Goal: Transaction & Acquisition: Purchase product/service

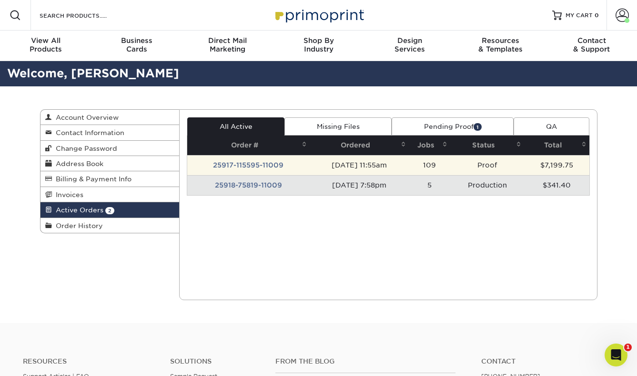
click at [268, 163] on td "25917-115595-11009" at bounding box center [248, 165] width 123 height 20
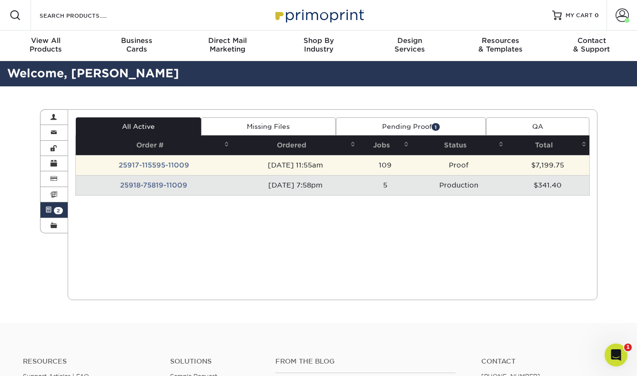
click at [268, 163] on td "[DATE] 11:55am" at bounding box center [295, 165] width 126 height 20
click at [308, 164] on td "[DATE] 11:55am" at bounding box center [295, 165] width 126 height 20
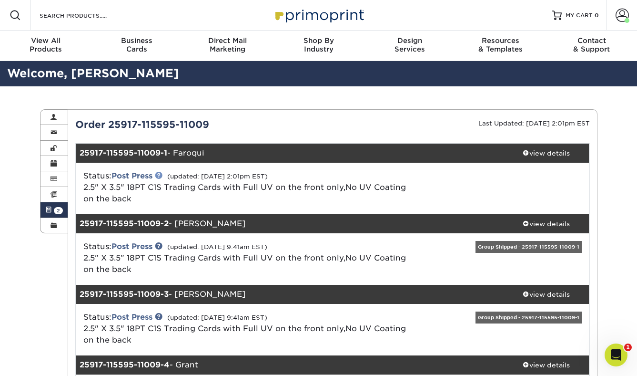
click at [162, 175] on link at bounding box center [159, 175] width 8 height 8
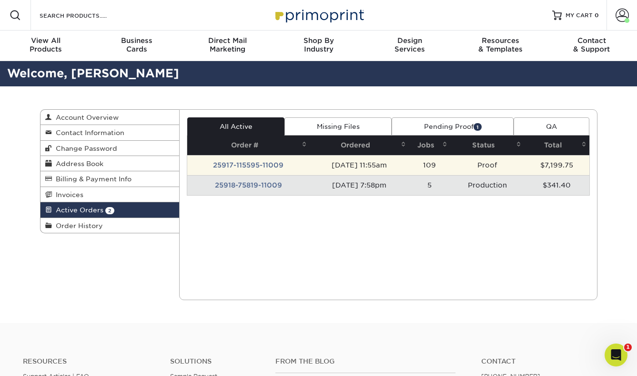
click at [240, 163] on td "25917-115595-11009" at bounding box center [248, 165] width 123 height 20
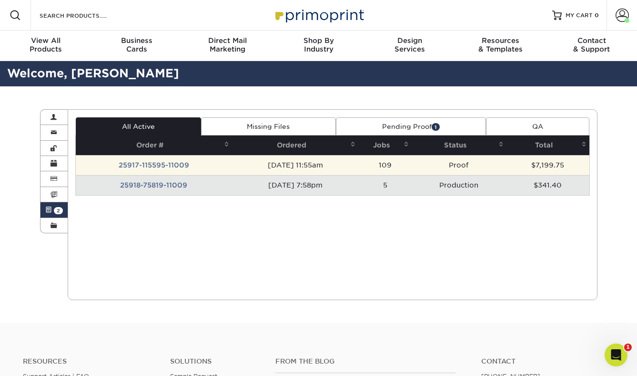
click at [145, 162] on td "25917-115595-11009" at bounding box center [154, 165] width 156 height 20
click at [165, 166] on td "25917-115595-11009" at bounding box center [154, 165] width 156 height 20
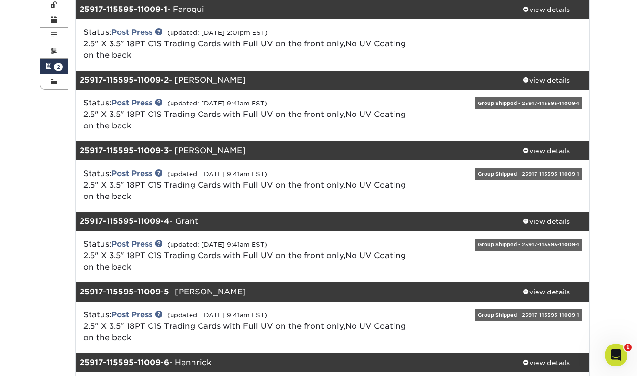
scroll to position [160, 0]
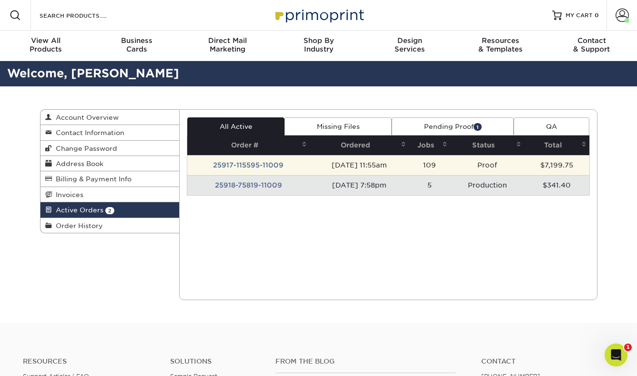
click at [256, 163] on td "25917-115595-11009" at bounding box center [248, 165] width 123 height 20
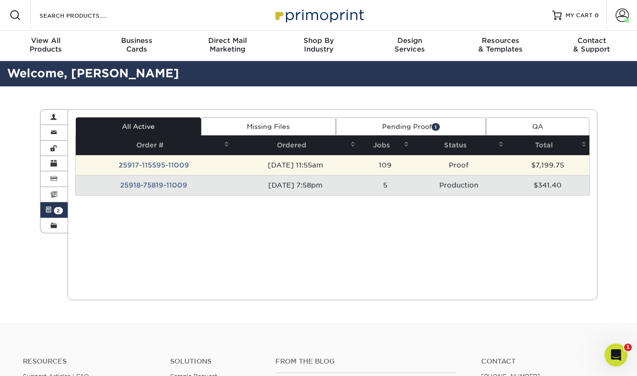
click at [170, 165] on td "25917-115595-11009" at bounding box center [154, 165] width 156 height 20
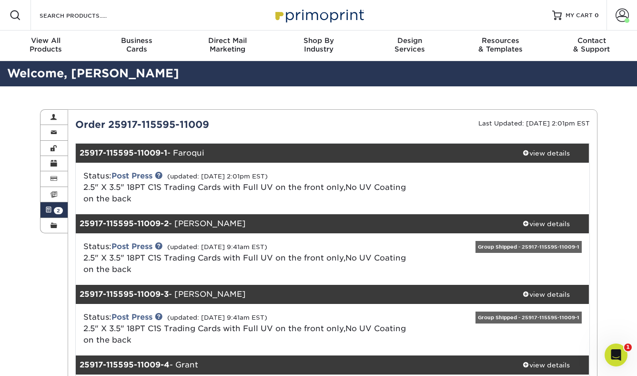
copy div "Order 25917-115595-11009"
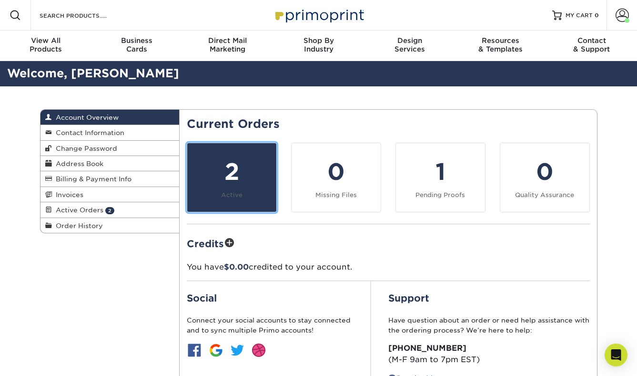
click at [217, 170] on div "2" at bounding box center [232, 171] width 78 height 34
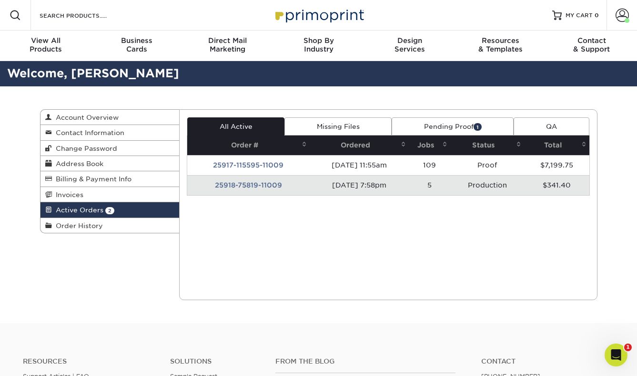
click at [258, 187] on td "25918-75819-11009" at bounding box center [248, 185] width 123 height 20
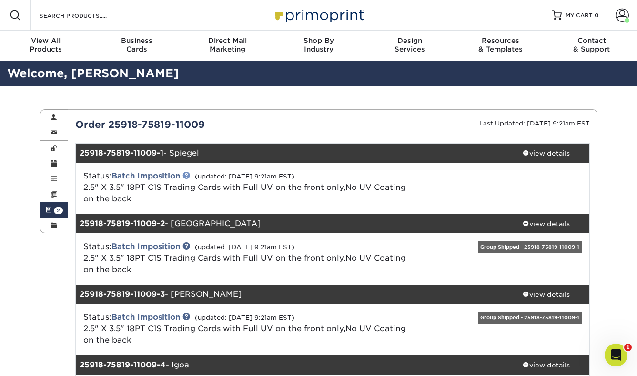
click at [189, 175] on link at bounding box center [187, 175] width 8 height 8
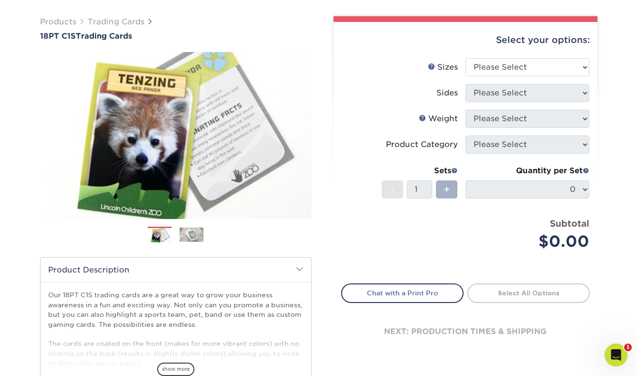
click at [441, 185] on div "+" at bounding box center [446, 189] width 21 height 18
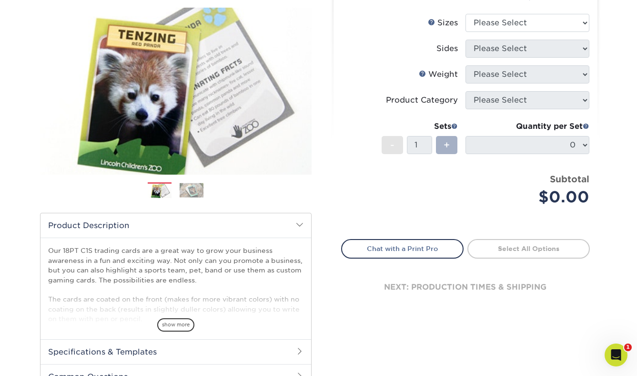
scroll to position [113, 0]
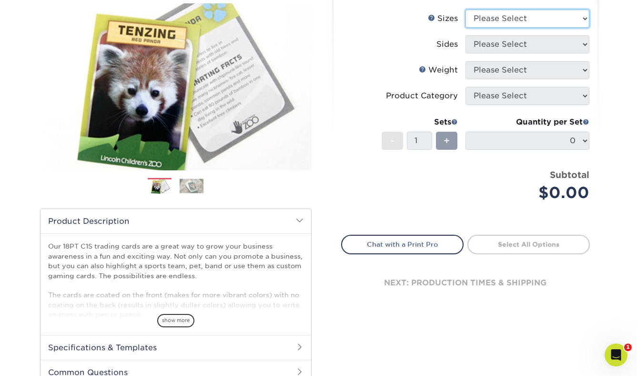
click at [497, 13] on select "Please Select 2.5" x 3.5"" at bounding box center [528, 19] width 124 height 18
select select "2.50x3.50"
click at [466, 10] on select "Please Select 2.5" x 3.5"" at bounding box center [528, 19] width 124 height 18
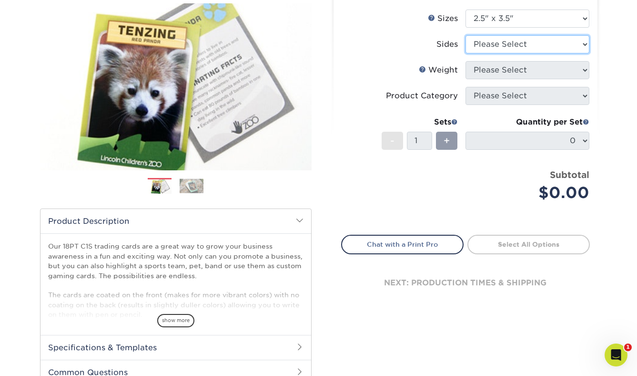
click at [498, 41] on select "Please Select Print Both Sides Print Front Only" at bounding box center [528, 44] width 124 height 18
select select "13abbda7-1d64-4f25-8bb2-c179b224825d"
click at [466, 35] on select "Please Select Print Both Sides Print Front Only" at bounding box center [528, 44] width 124 height 18
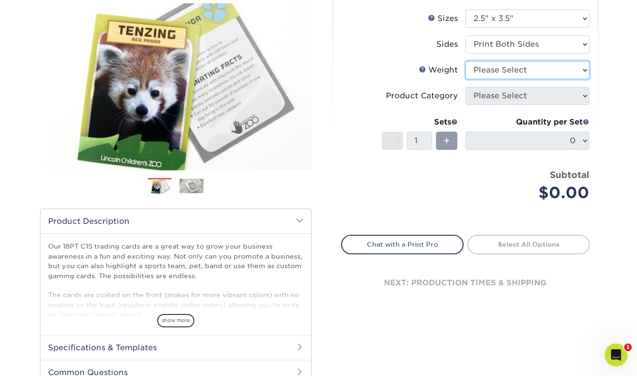
click at [504, 72] on select "Please Select 18PT C1S" at bounding box center [528, 70] width 124 height 18
select select "18PTC1S"
click at [466, 61] on select "Please Select 18PT C1S" at bounding box center [528, 70] width 124 height 18
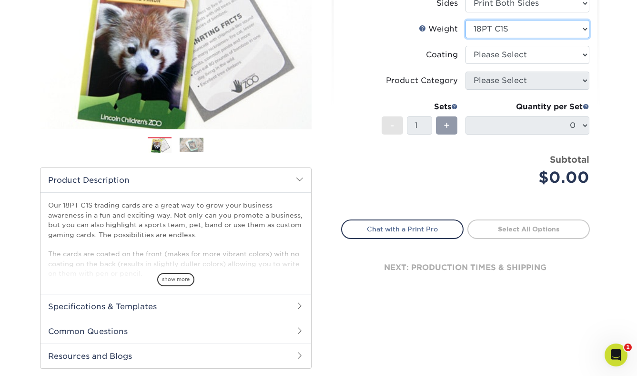
scroll to position [157, 0]
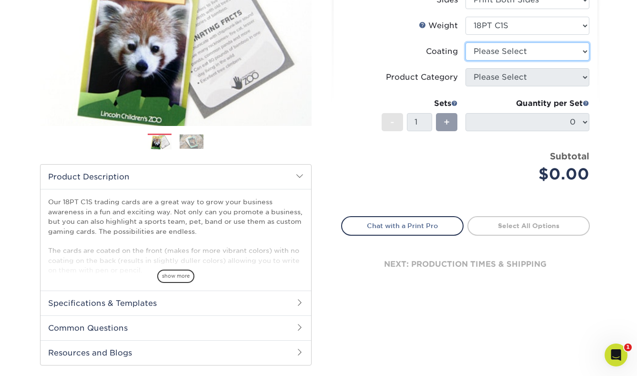
click at [494, 56] on select at bounding box center [528, 51] width 124 height 18
select select "1e8116af-acfc-44b1-83dc-8181aa338834"
click at [466, 42] on select at bounding box center [528, 51] width 124 height 18
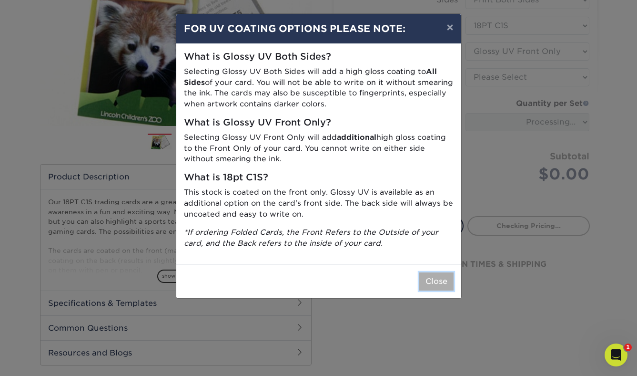
click at [436, 278] on button "Close" at bounding box center [437, 281] width 34 height 18
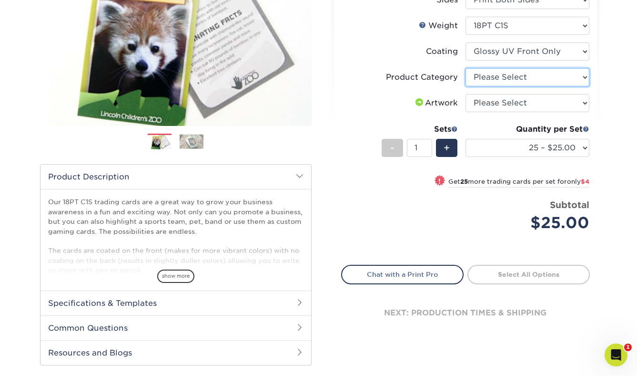
click at [497, 81] on select "Please Select Trading Cards" at bounding box center [528, 77] width 124 height 18
select select "c2f9bce9-36c2-409d-b101-c29d9d031e18"
click at [466, 68] on select "Please Select Trading Cards" at bounding box center [528, 77] width 124 height 18
click at [496, 102] on select "Please Select I will upload files I need a design - $100" at bounding box center [528, 103] width 124 height 18
select select "upload"
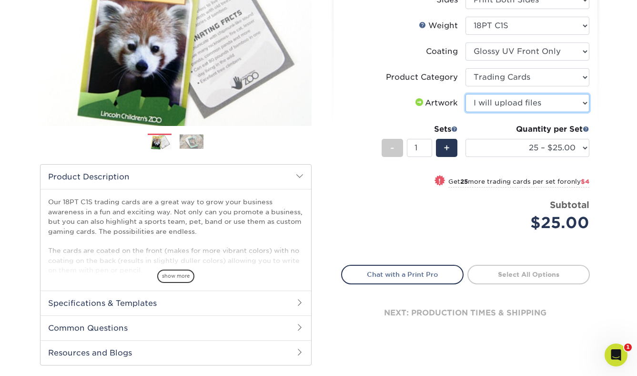
click at [466, 94] on select "Please Select I will upload files I need a design - $100" at bounding box center [528, 103] width 124 height 18
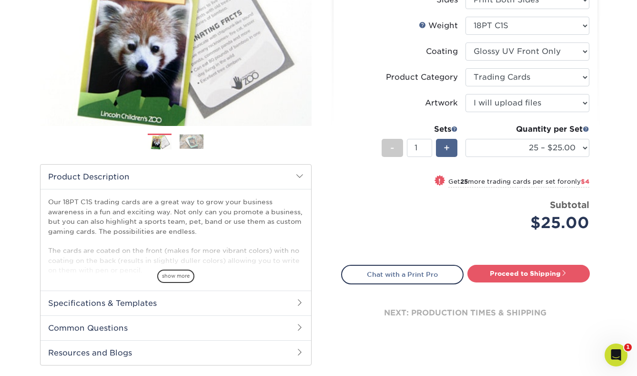
click at [447, 147] on span "+" at bounding box center [447, 148] width 6 height 14
type input "2"
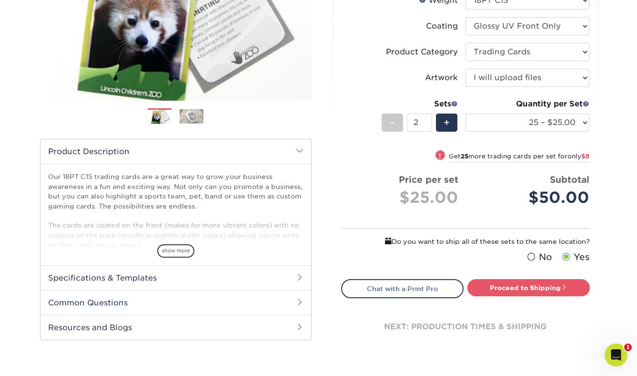
scroll to position [186, 0]
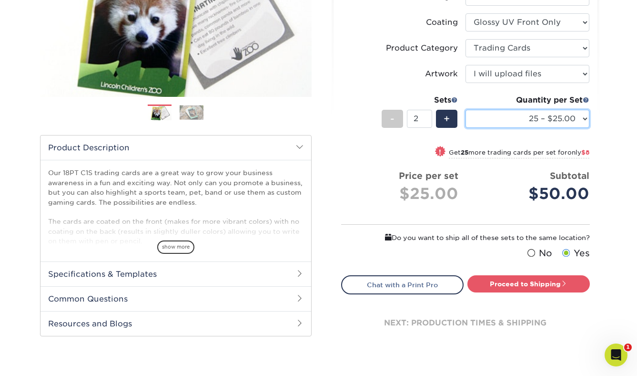
click at [541, 116] on select "25 – $25.00 50 – $29.00 75 – $37.00 100 – $41.00 250 – $48.00 500 – $58.00 1000…" at bounding box center [528, 119] width 124 height 18
select select "500 – $58.00"
click at [466, 110] on select "25 – $25.00 50 – $29.00 75 – $37.00 100 – $41.00 250 – $48.00 500 – $58.00 1000…" at bounding box center [528, 119] width 124 height 18
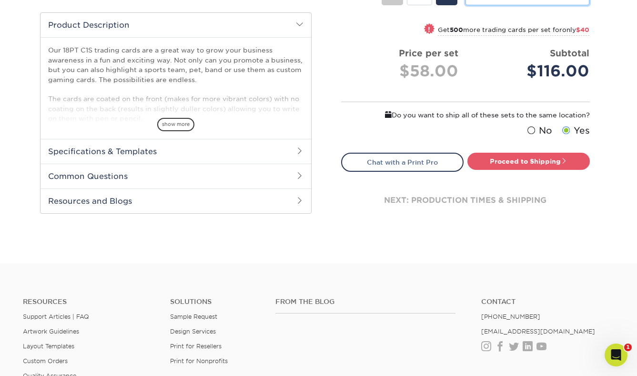
scroll to position [331, 0]
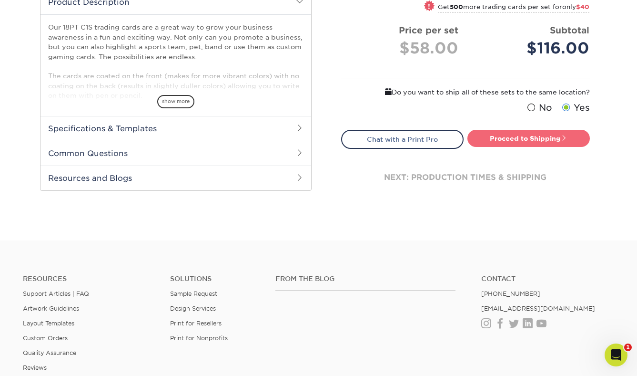
click at [566, 141] on link "Proceed to Shipping" at bounding box center [529, 138] width 123 height 17
type input "Set 1"
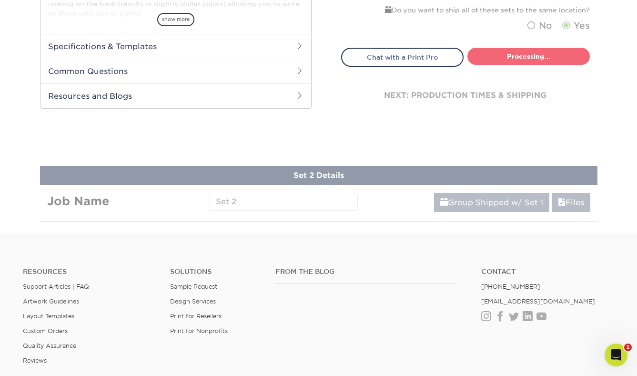
select select "83486e31-025a-419b-9d13-e628b4ff6c11"
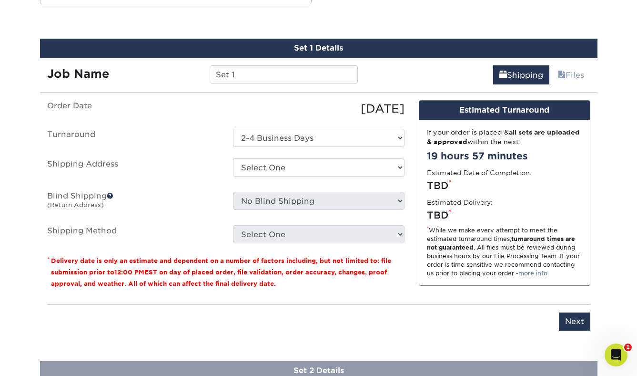
scroll to position [526, 0]
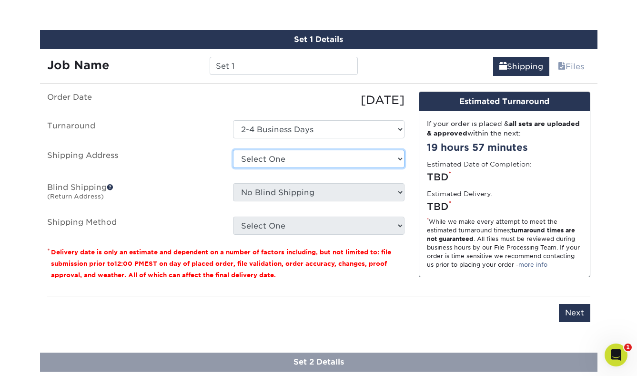
click at [277, 156] on select "Select One Vanda + Add New Address" at bounding box center [319, 159] width 172 height 18
select select "286032"
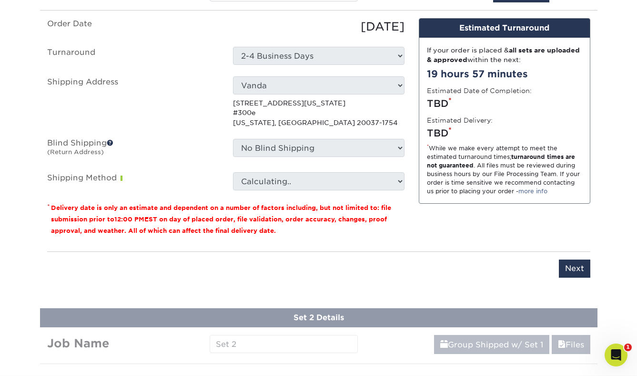
scroll to position [600, 0]
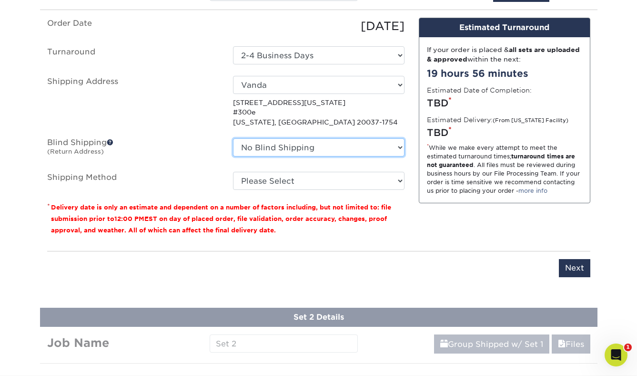
click at [345, 151] on select "No Blind Shipping Vanda + Add New Address" at bounding box center [319, 147] width 172 height 18
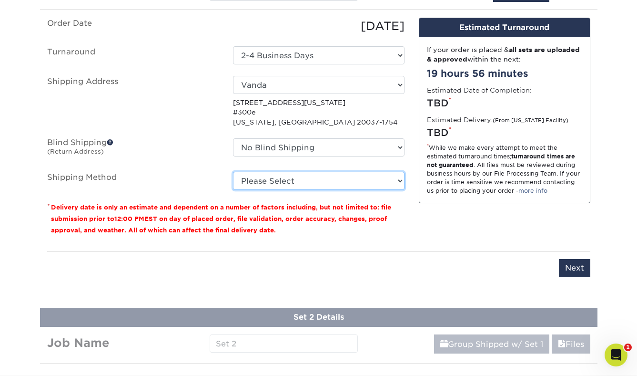
click at [368, 176] on select "Please Select Ground Shipping (+$13.84) 3 Day Shipping Service (+$14.22) 2 Day …" at bounding box center [319, 181] width 172 height 18
click at [233, 172] on select "Please Select Ground Shipping (+$13.84) 3 Day Shipping Service (+$14.22) 2 Day …" at bounding box center [319, 181] width 172 height 18
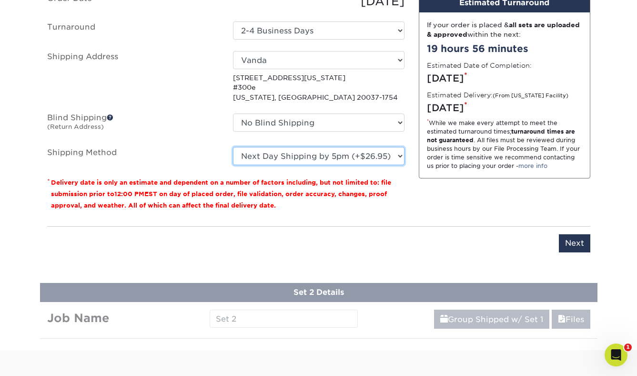
scroll to position [641, 0]
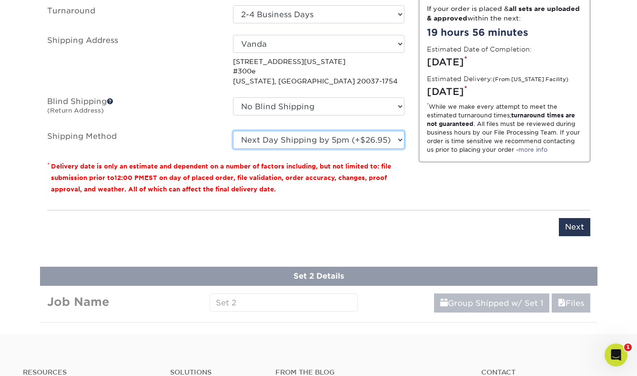
click at [282, 141] on select "Please Select Ground Shipping (+$13.84) 3 Day Shipping Service (+$14.22) 2 Day …" at bounding box center [319, 140] width 172 height 18
select select "01"
click at [233, 131] on select "Please Select Ground Shipping (+$13.84) 3 Day Shipping Service (+$14.22) 2 Day …" at bounding box center [319, 140] width 172 height 18
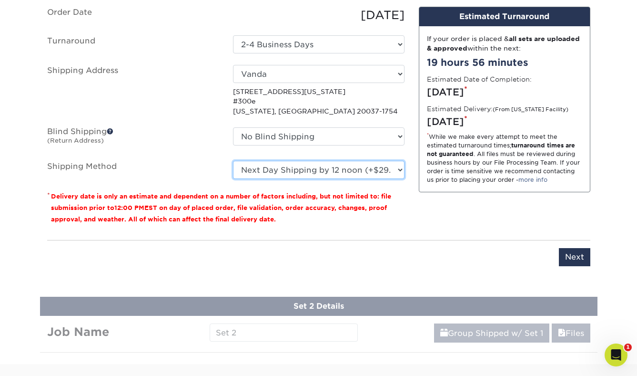
scroll to position [609, 0]
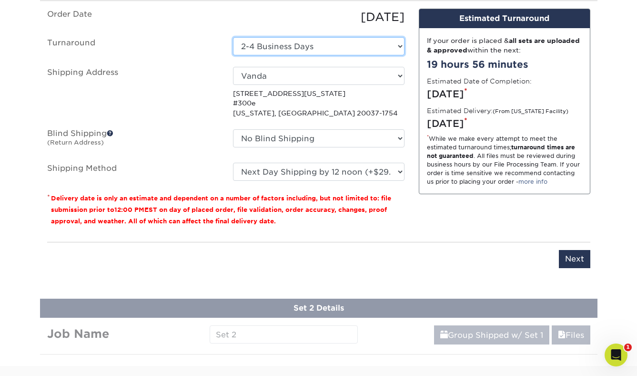
click at [343, 46] on select "Select One 2-4 Business Days" at bounding box center [319, 46] width 172 height 18
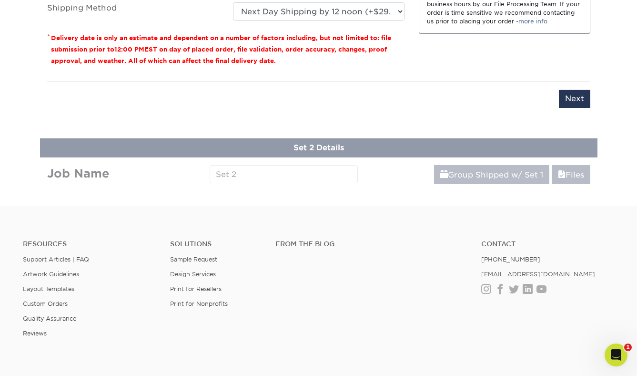
scroll to position [768, 0]
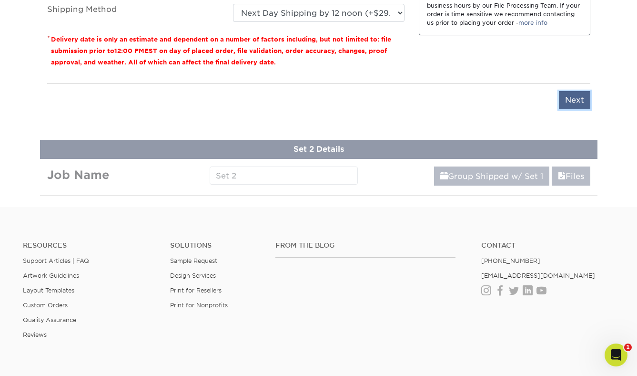
click at [562, 101] on input "Next" at bounding box center [574, 100] width 31 height 18
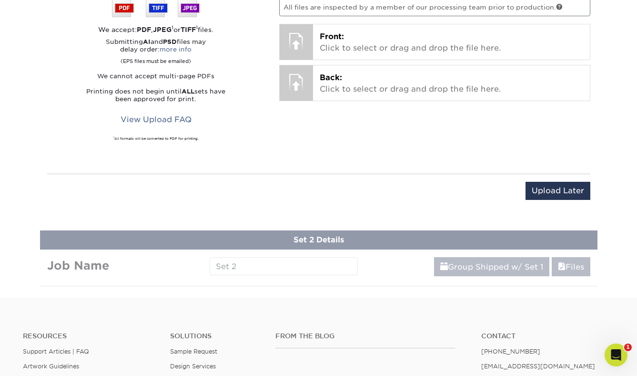
scroll to position [641, 0]
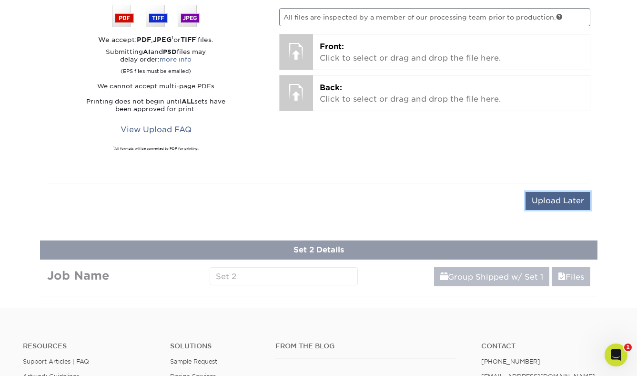
click at [540, 204] on input "Upload Later" at bounding box center [558, 201] width 65 height 18
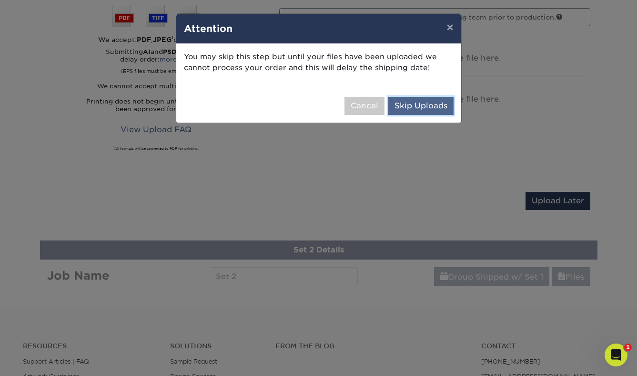
click at [417, 106] on button "Skip Uploads" at bounding box center [421, 106] width 65 height 18
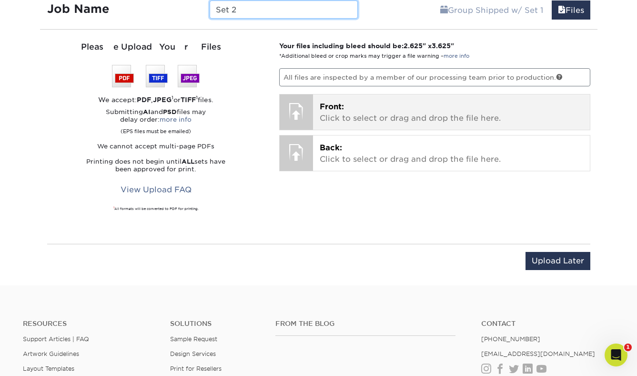
scroll to position [679, 0]
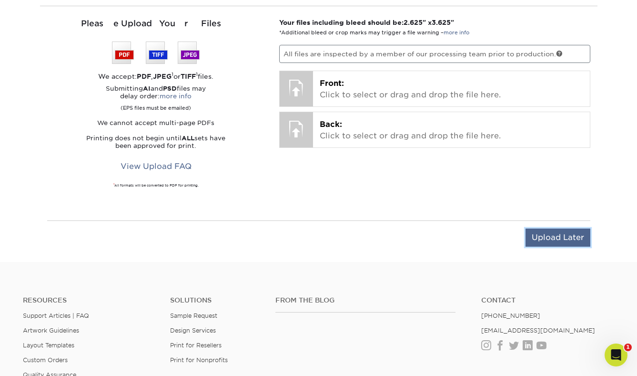
click at [570, 235] on input "Upload Later" at bounding box center [558, 237] width 65 height 18
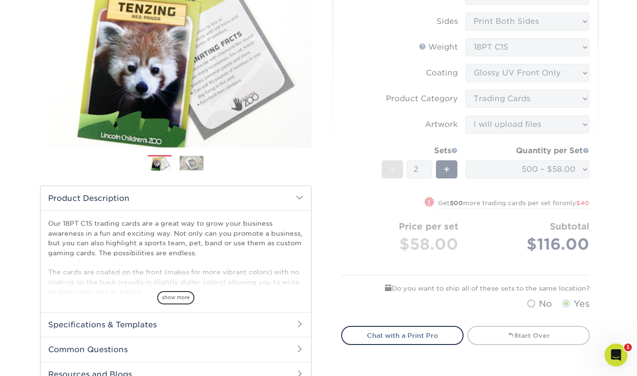
scroll to position [134, 0]
